Goal: Information Seeking & Learning: Compare options

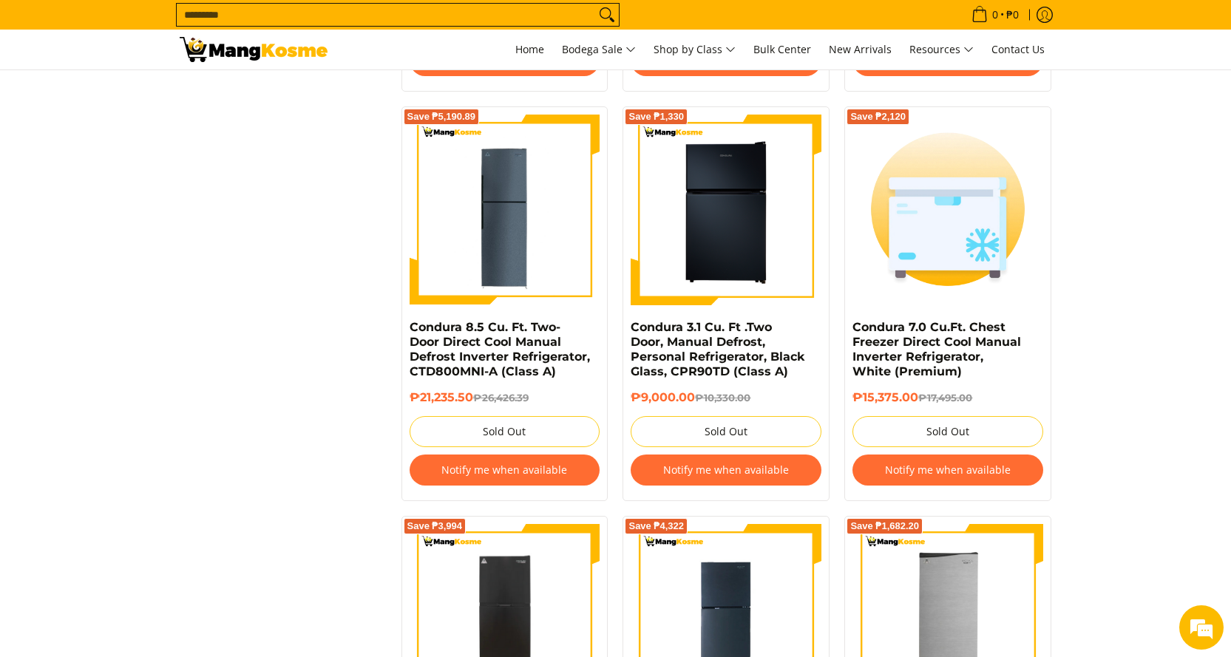
scroll to position [1848, 0]
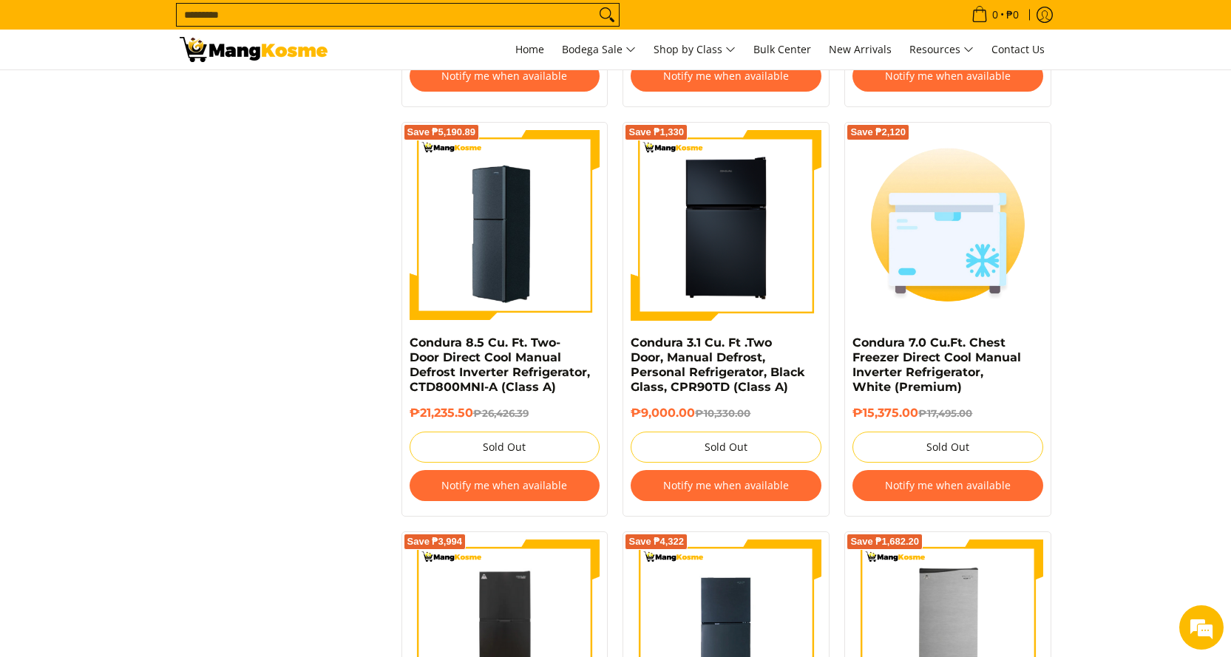
click at [531, 266] on img at bounding box center [504, 225] width 191 height 191
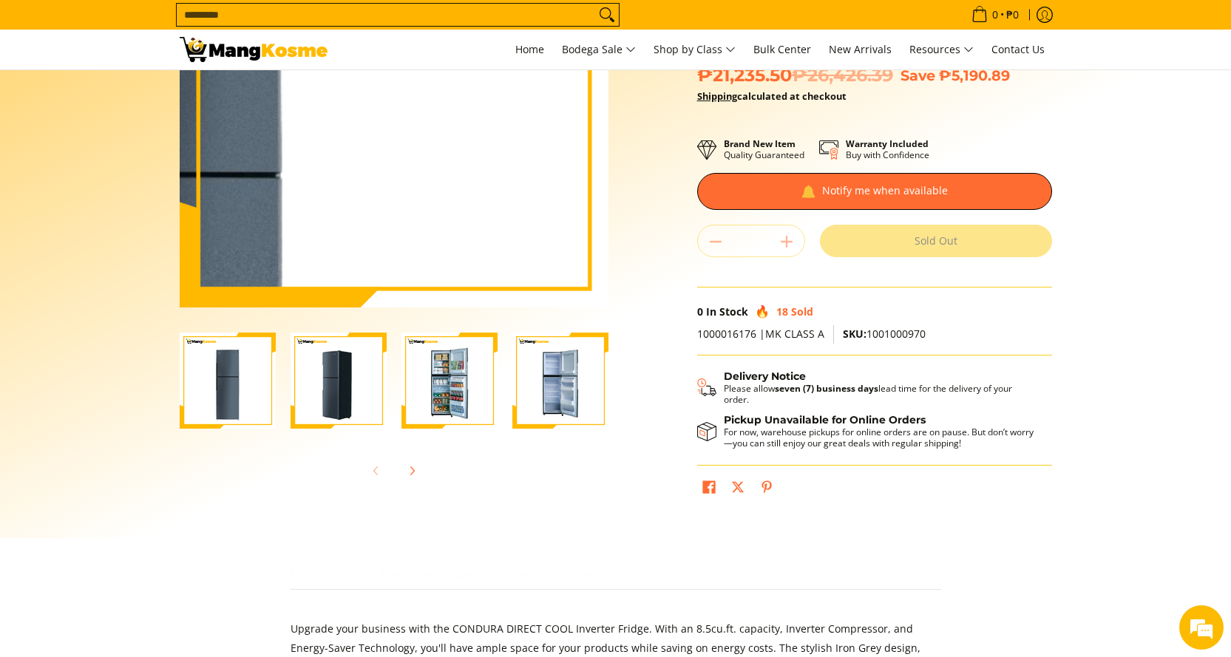
scroll to position [222, 0]
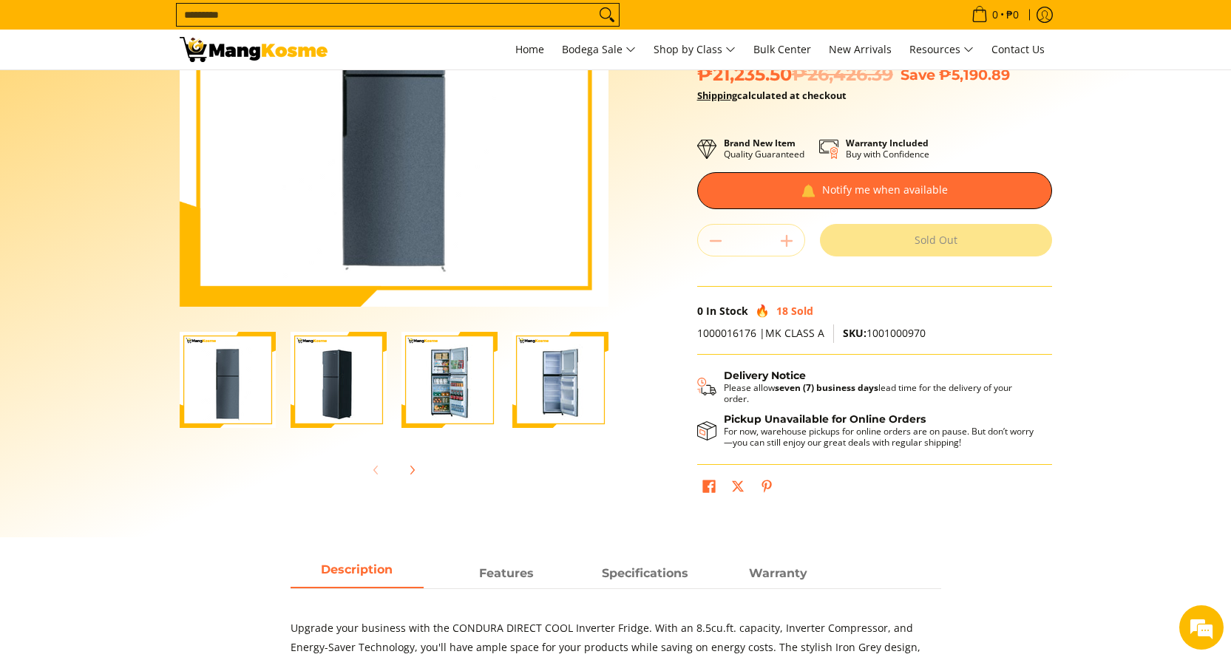
click at [450, 387] on img "Condura 8.5 Cu. Ft. Two-Door Direct Cool Manual Defrost Inverter Refrigerator, …" at bounding box center [449, 380] width 96 height 96
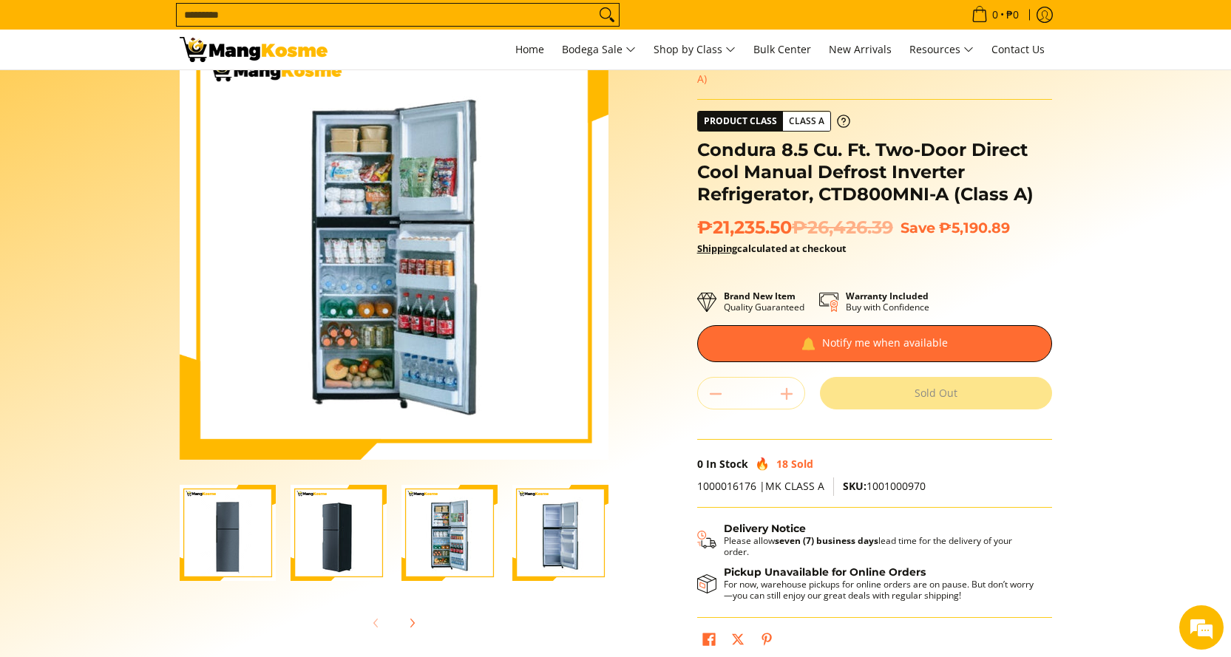
scroll to position [0, 0]
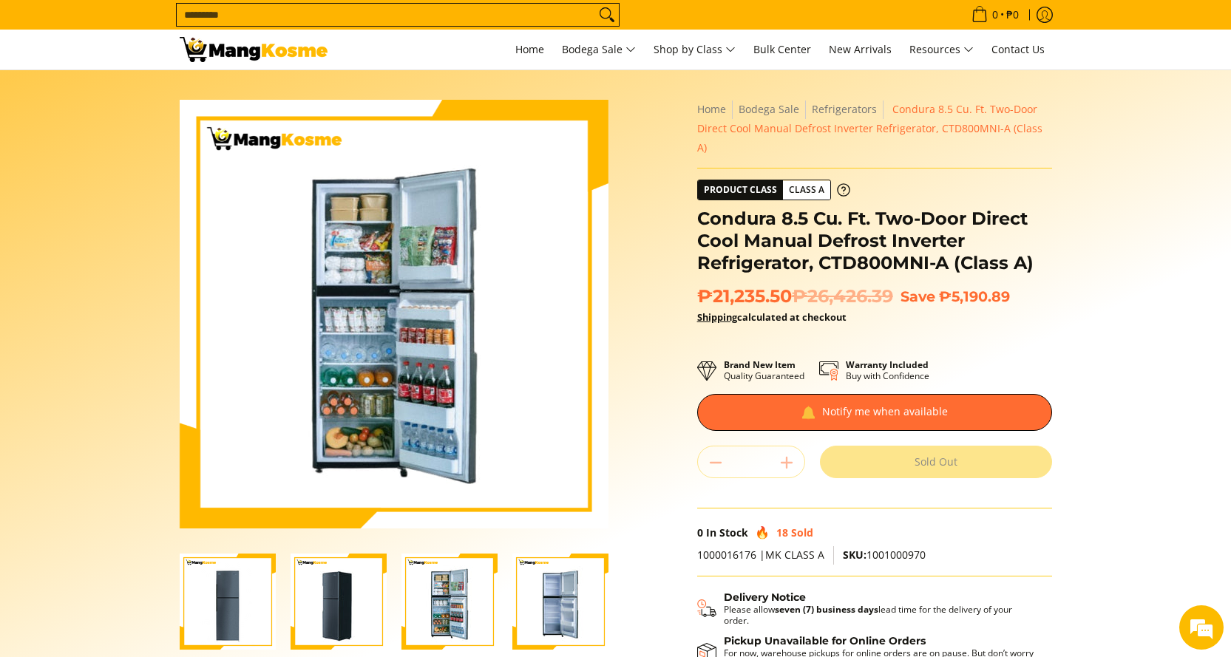
click at [562, 597] on img "Condura 8.5 Cu. Ft. Two-Door Direct Cool Manual Defrost Inverter Refrigerator, …" at bounding box center [560, 602] width 96 height 96
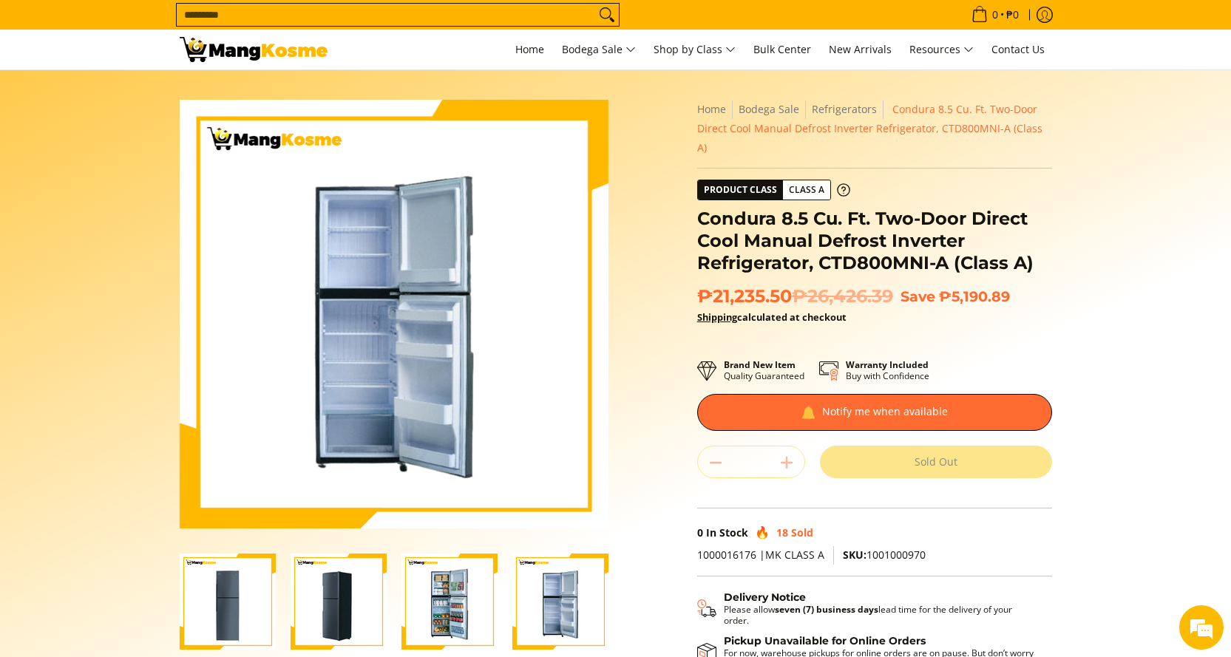
click at [459, 583] on img "Condura 8.5 Cu. Ft. Two-Door Direct Cool Manual Defrost Inverter Refrigerator, …" at bounding box center [449, 602] width 96 height 96
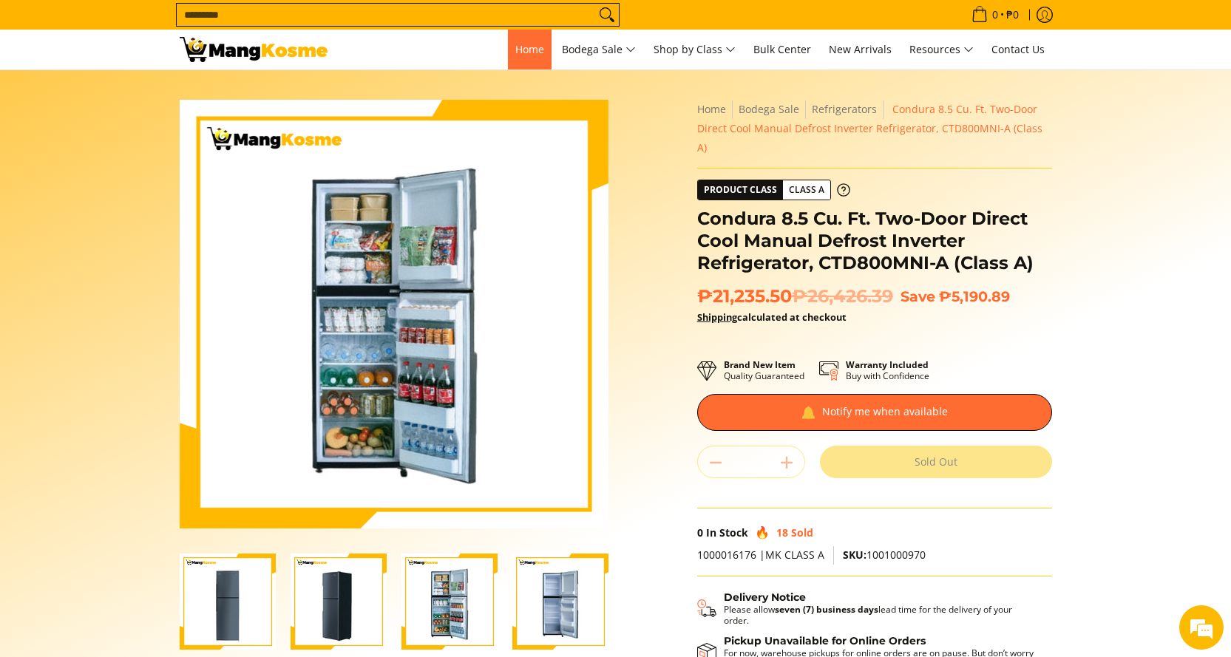
click at [515, 51] on span "Home" at bounding box center [529, 49] width 29 height 14
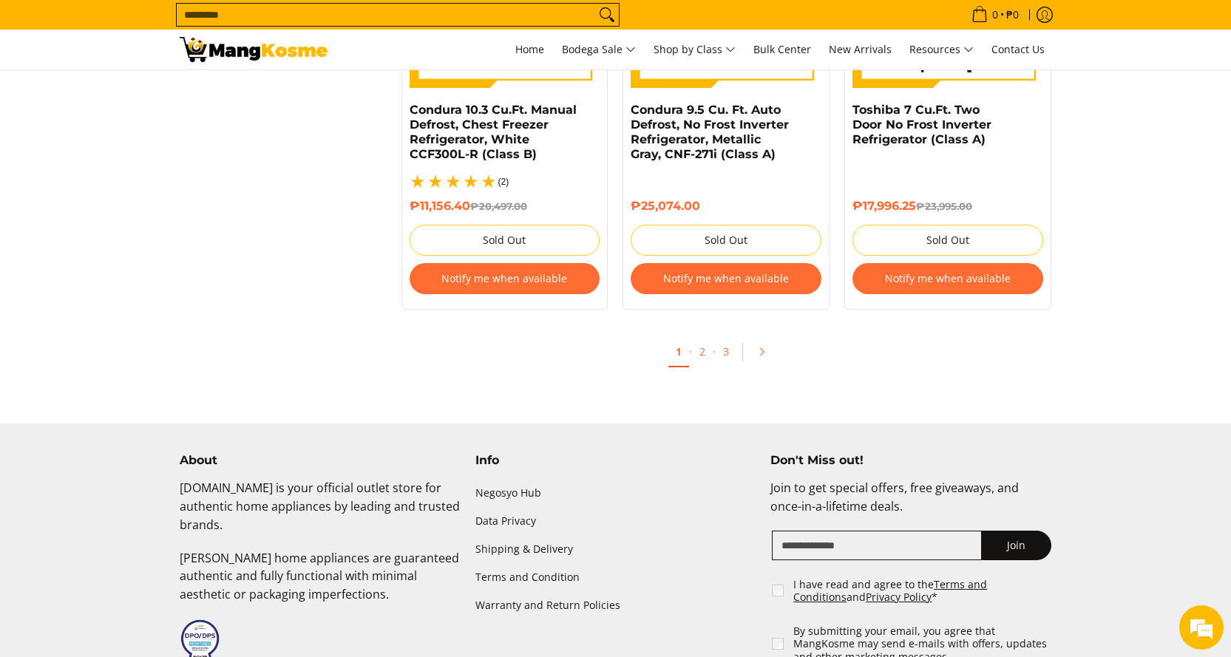
scroll to position [3326, 0]
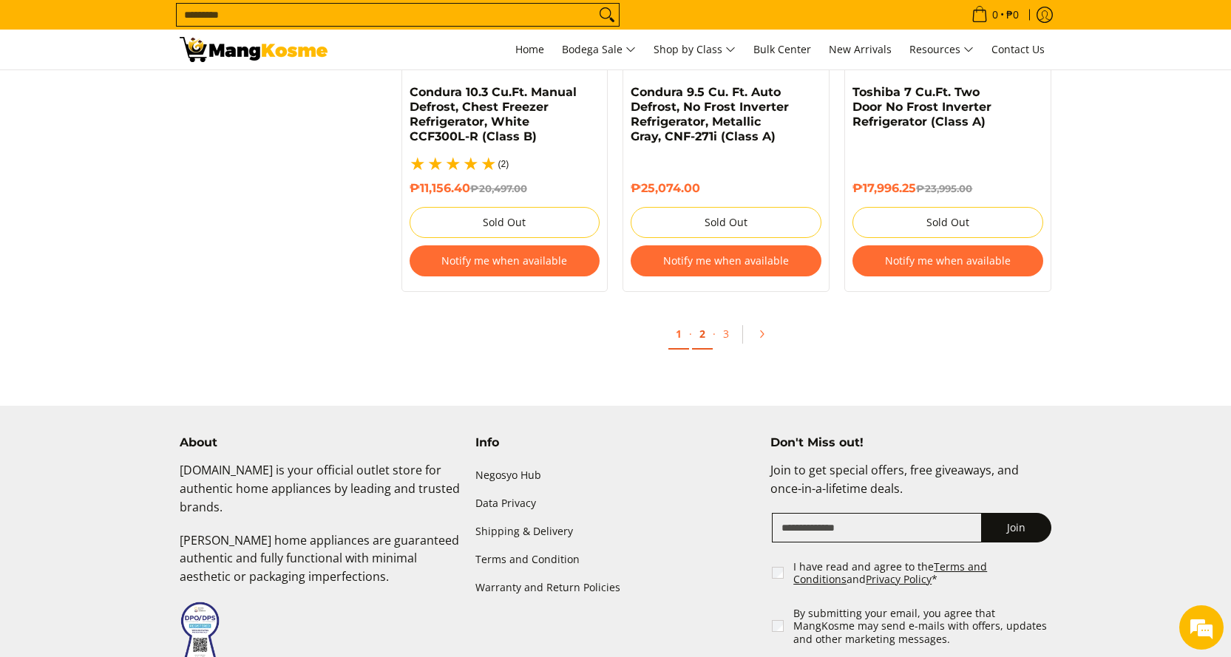
click at [703, 319] on link "2" at bounding box center [702, 334] width 21 height 30
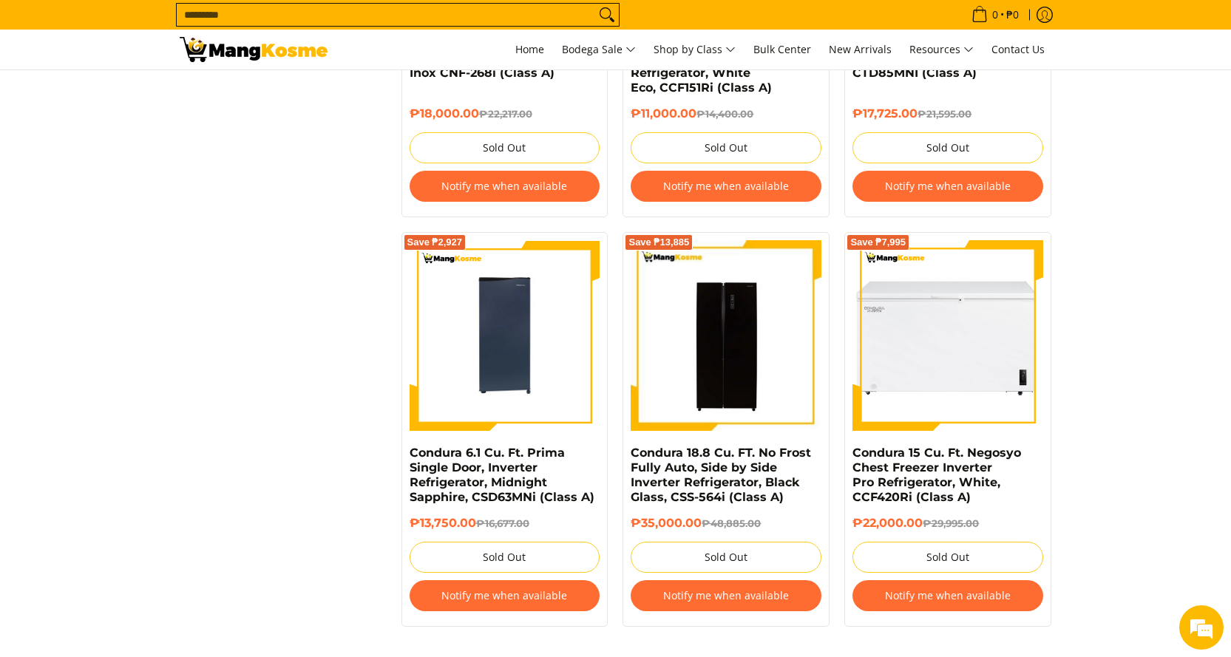
scroll to position [2957, 0]
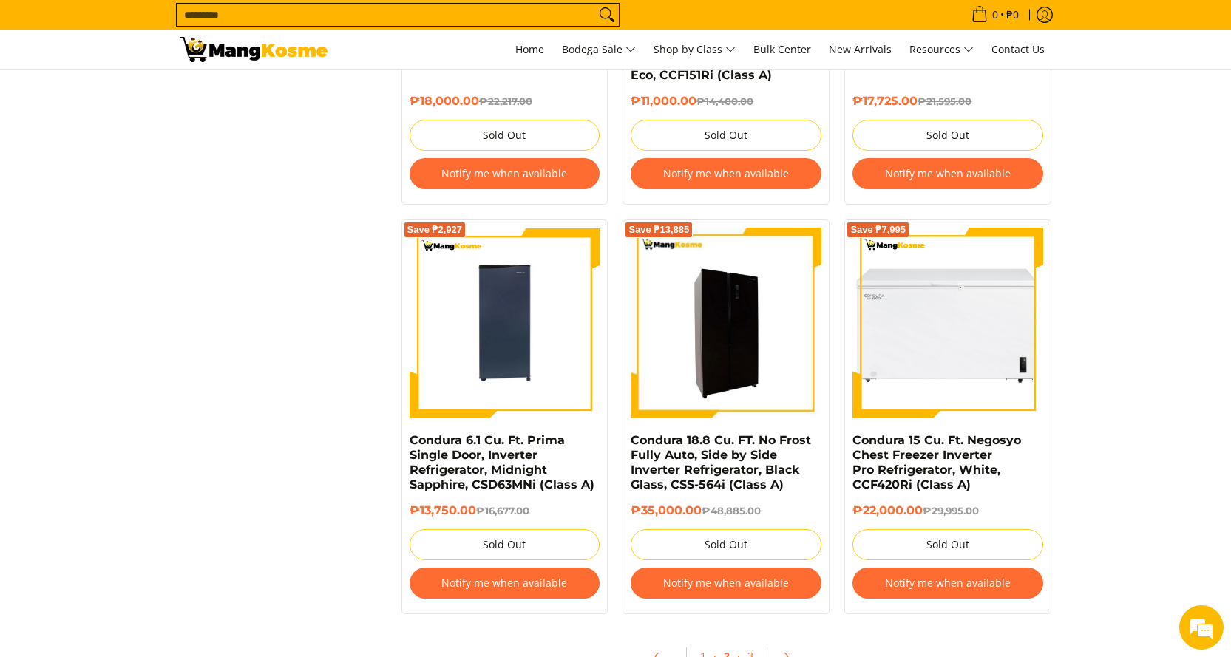
click at [751, 370] on img at bounding box center [725, 323] width 191 height 191
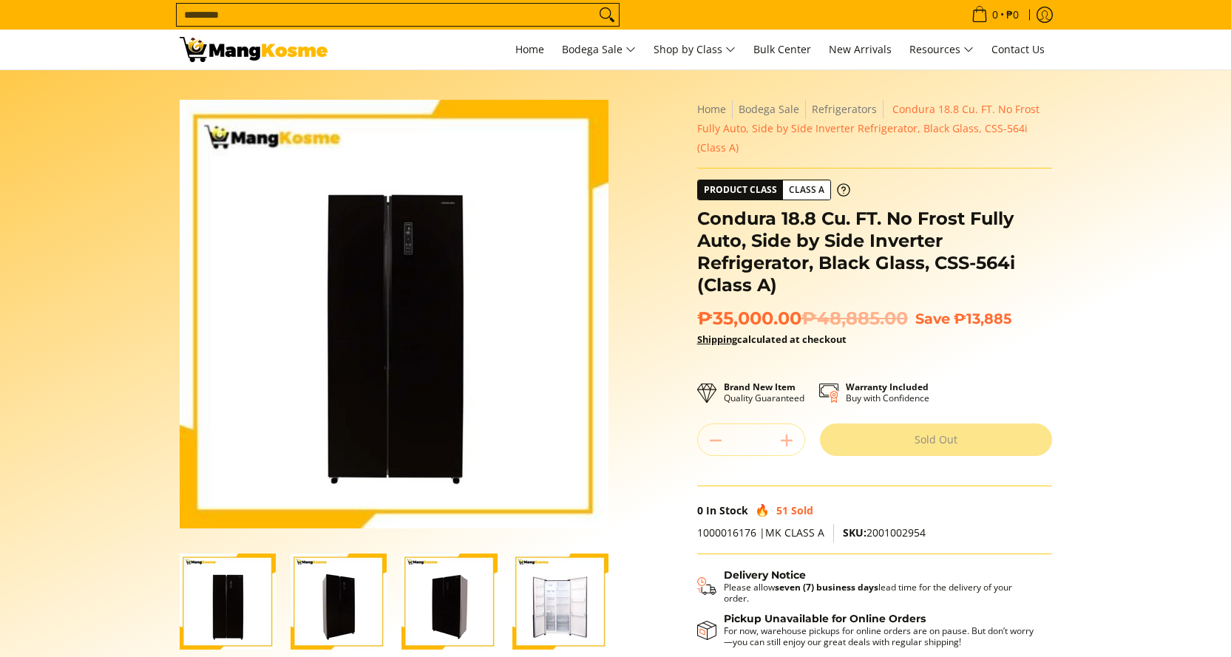
click at [545, 615] on img "Condura 18.8 Cu. FT. No Frost Fully Auto, Side by Side Inverter Refrigerator, B…" at bounding box center [560, 602] width 96 height 96
